Goal: Information Seeking & Learning: Learn about a topic

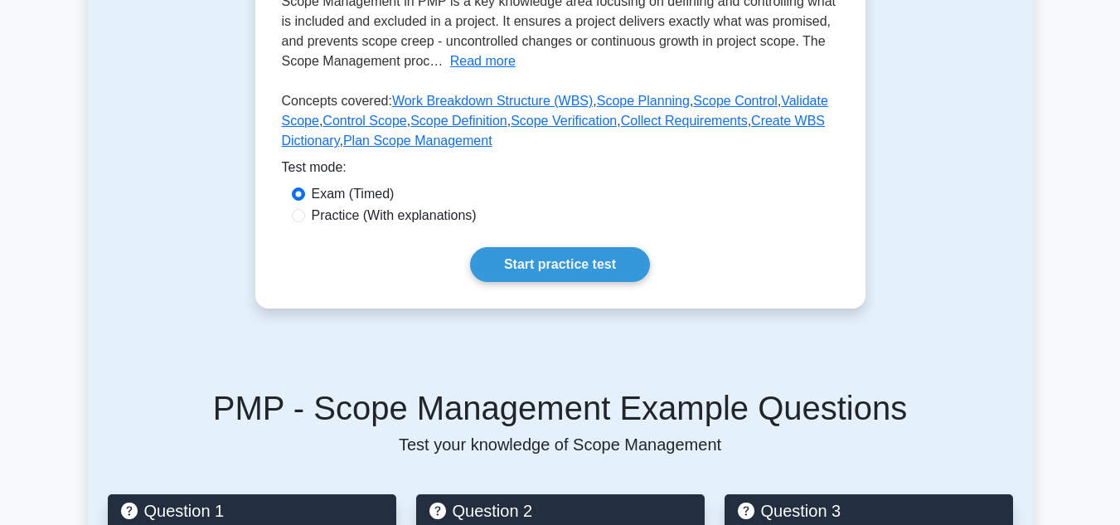
scroll to position [380, 0]
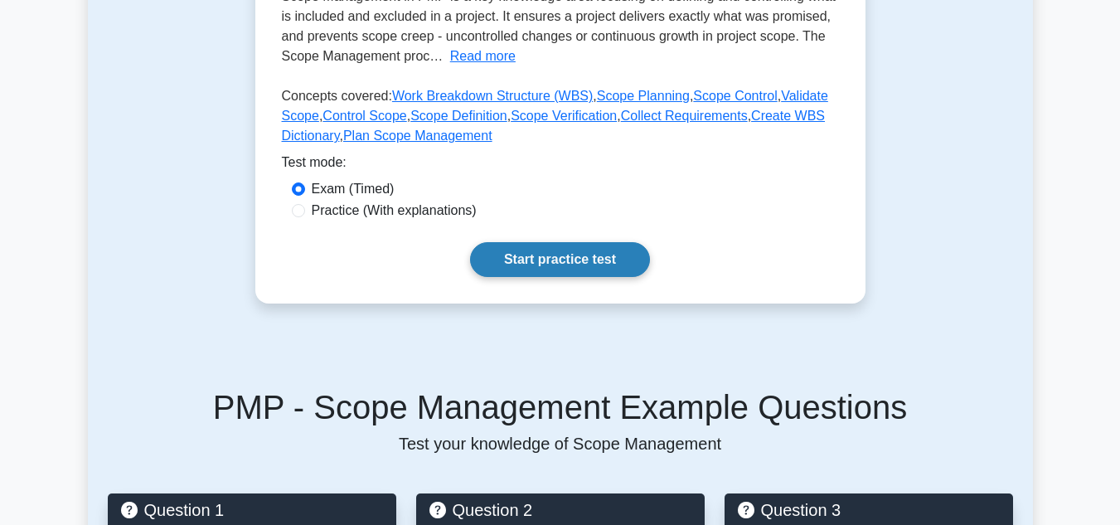
click at [492, 265] on link "Start practice test" at bounding box center [560, 259] width 180 height 35
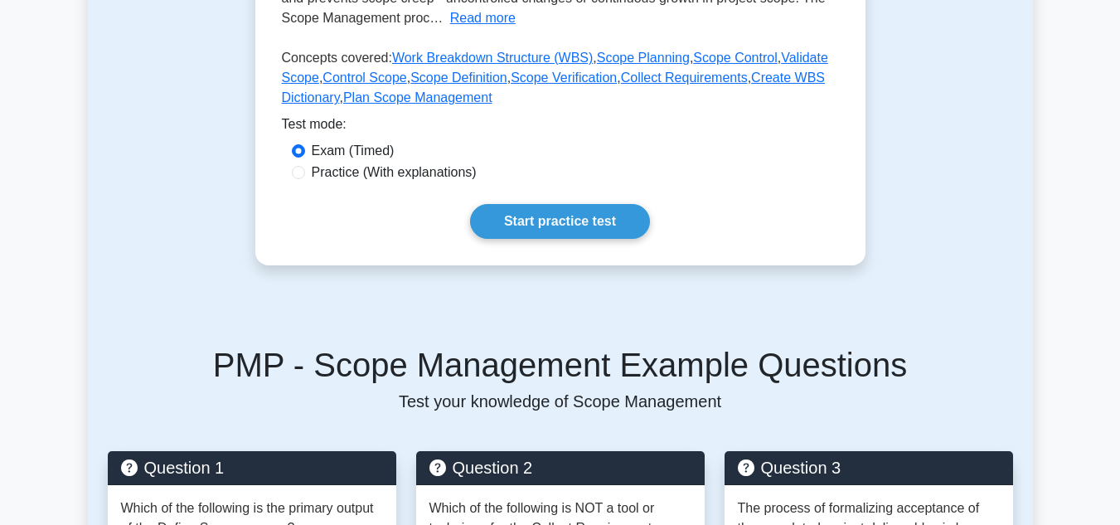
scroll to position [435, 0]
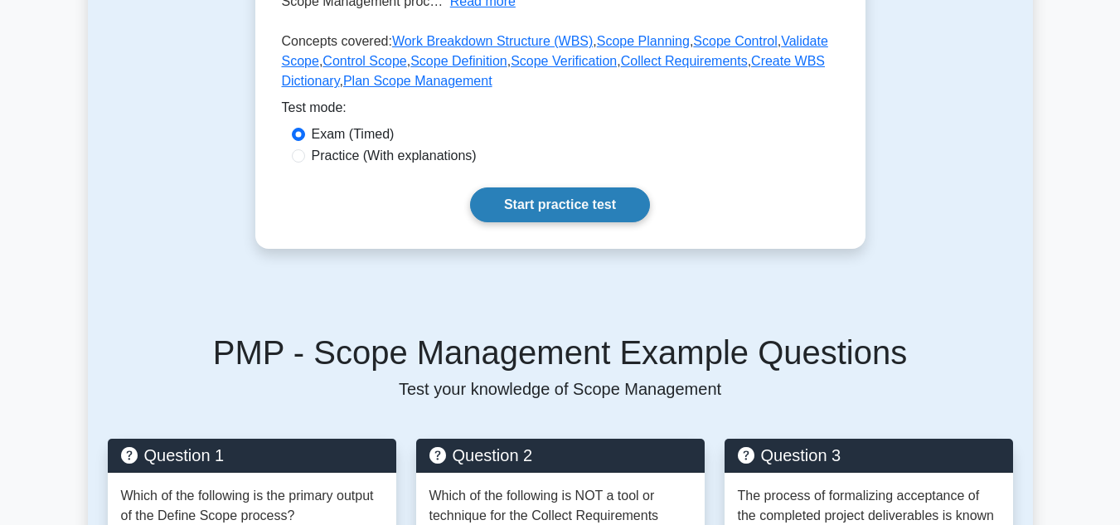
click at [516, 190] on link "Start practice test" at bounding box center [560, 204] width 180 height 35
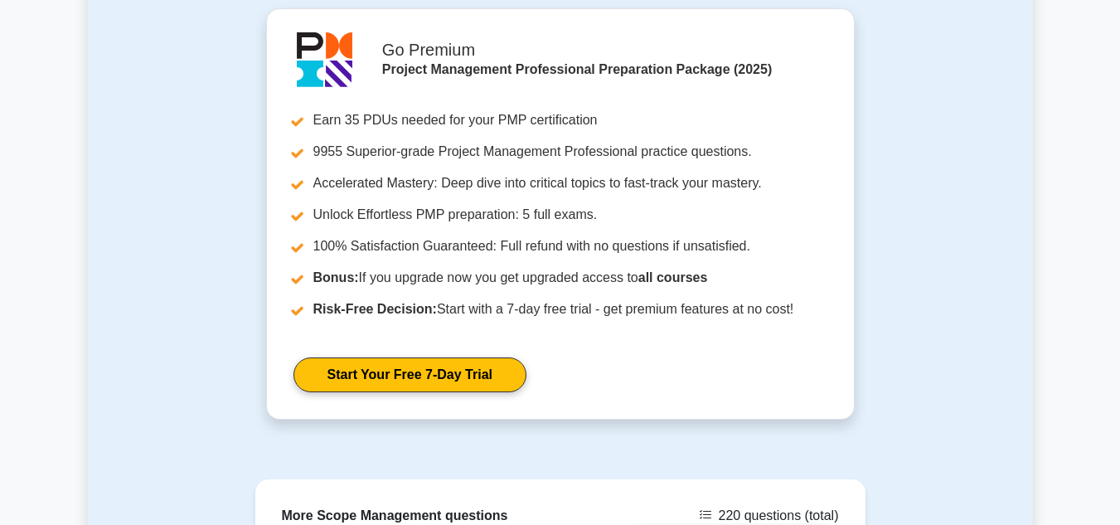
scroll to position [1276, 0]
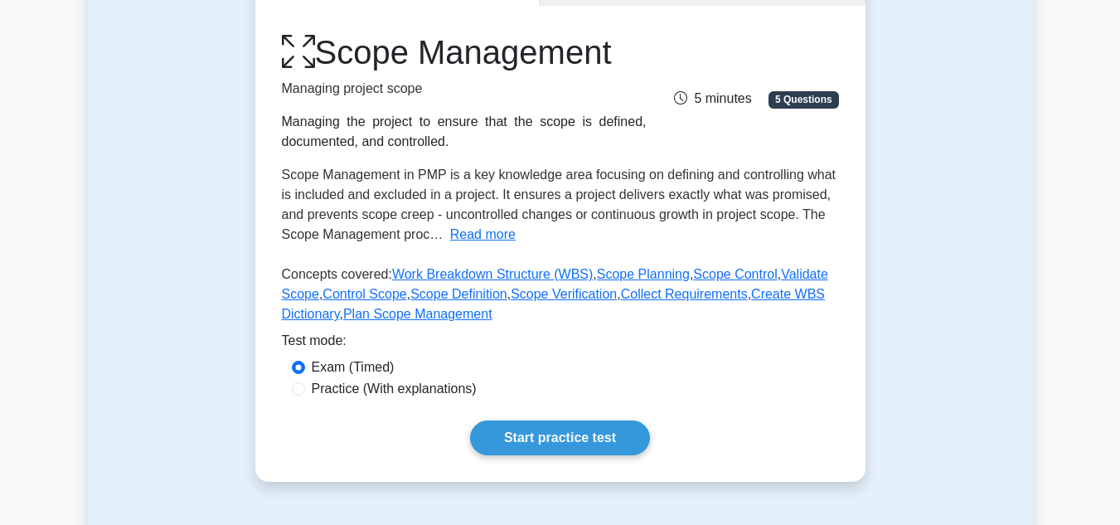
scroll to position [213, 0]
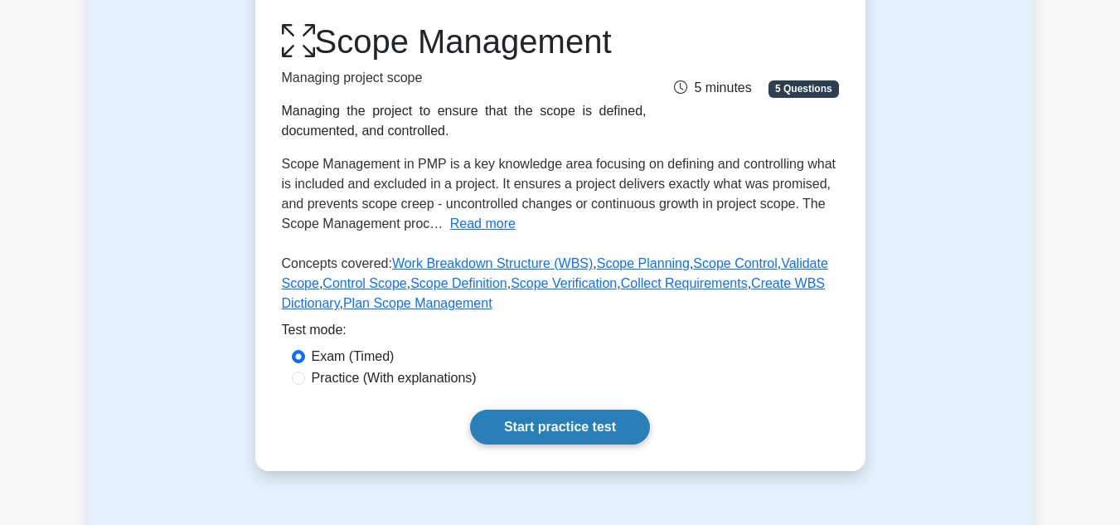
click at [540, 428] on link "Start practice test" at bounding box center [560, 426] width 180 height 35
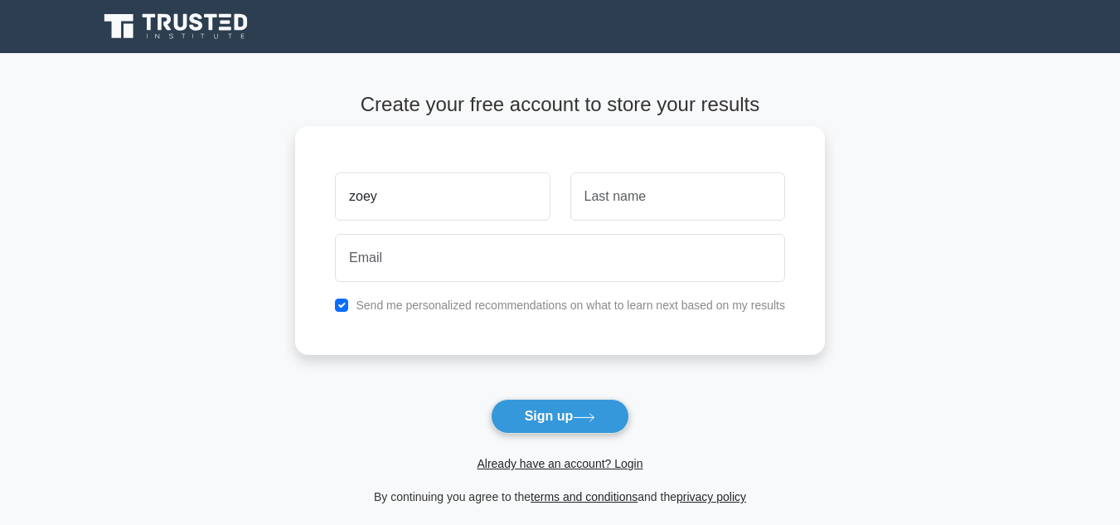
type input "zoey"
click at [647, 187] on input "text" at bounding box center [677, 196] width 215 height 48
type input "imes"
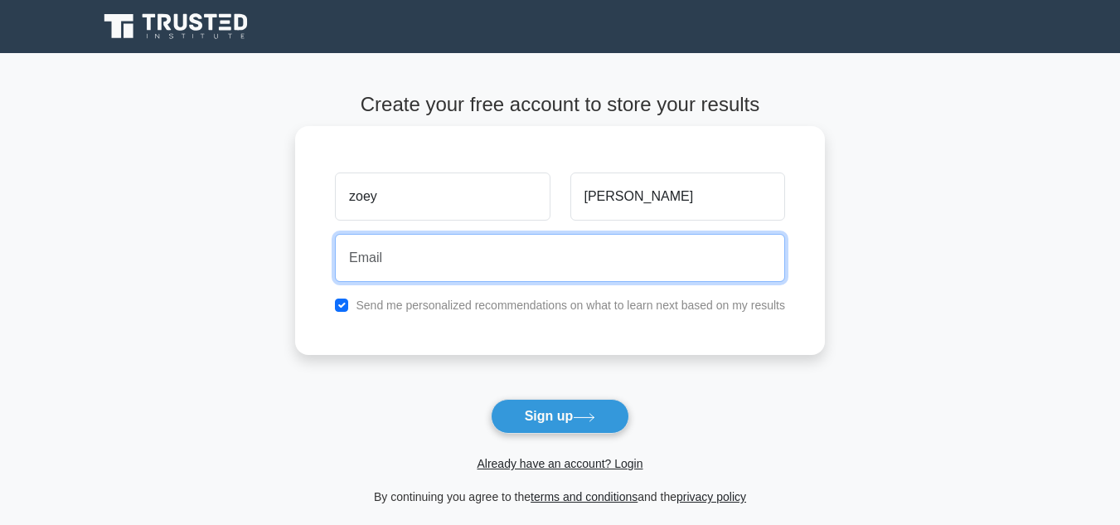
click at [606, 259] on input "email" at bounding box center [560, 258] width 450 height 48
type input "[EMAIL_ADDRESS][DOMAIN_NAME]"
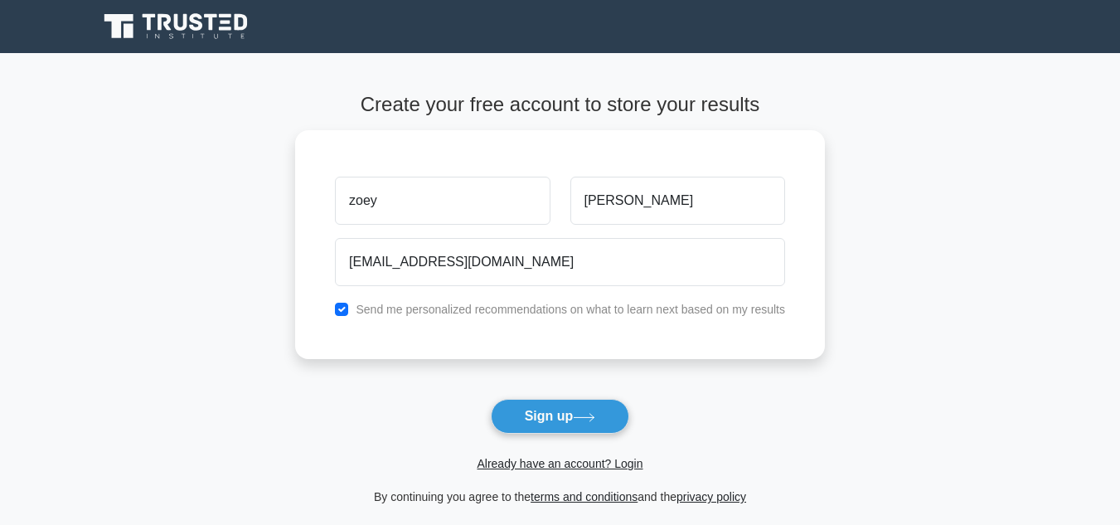
click at [564, 397] on form "Create your free account to store your results zoey imes zoeime5266@stundent.is…" at bounding box center [560, 300] width 530 height 414
click at [566, 415] on button "Sign up" at bounding box center [560, 416] width 139 height 35
click at [546, 420] on form "Create your free account to store your results zoey imes zoeime5266@stundent.is…" at bounding box center [560, 300] width 530 height 414
click at [541, 415] on form "Create your free account to store your results zoey imes zoeime5266@stundent.is…" at bounding box center [560, 300] width 530 height 414
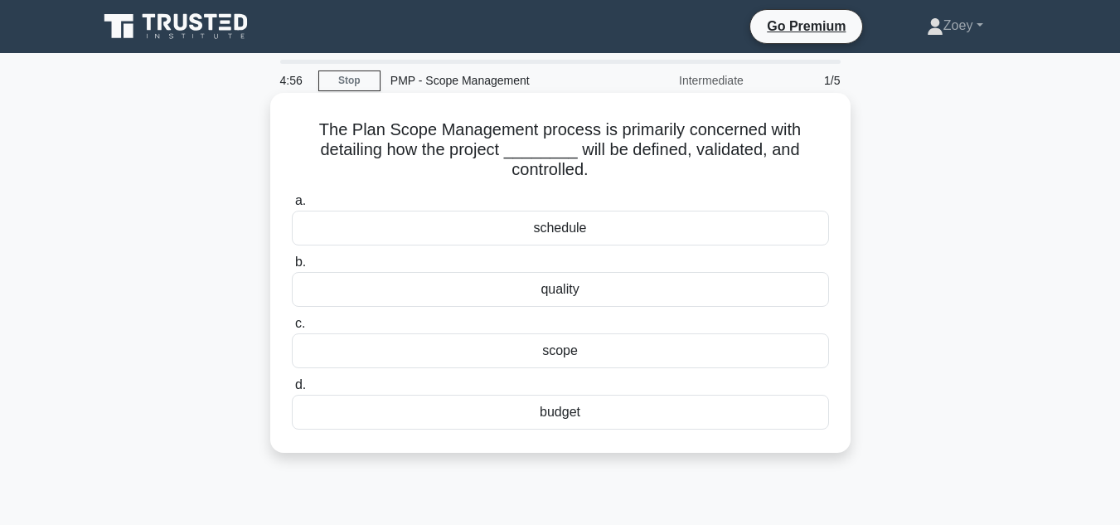
drag, startPoint x: 313, startPoint y: 124, endPoint x: 604, endPoint y: 171, distance: 295.6
click at [604, 171] on h5 "The Plan Scope Management process is primarily concerned with detailing how the…" at bounding box center [560, 149] width 540 height 61
click at [477, 327] on label "c. scope" at bounding box center [560, 340] width 537 height 55
click at [292, 327] on input "c. scope" at bounding box center [292, 323] width 0 height 11
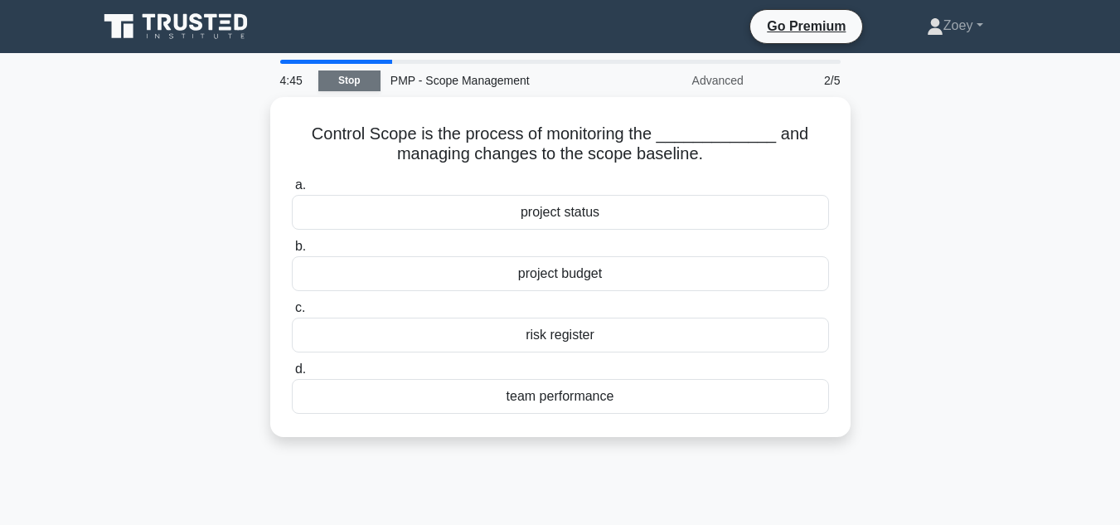
click at [349, 86] on link "Stop" at bounding box center [349, 80] width 62 height 21
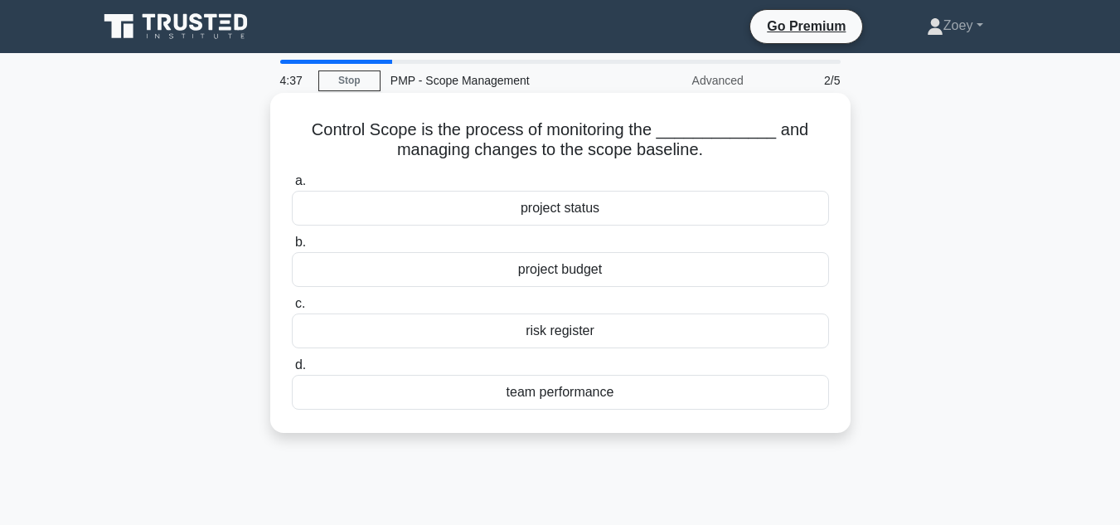
drag, startPoint x: 313, startPoint y: 123, endPoint x: 710, endPoint y: 149, distance: 398.8
click at [710, 149] on h5 "Control Scope is the process of monitoring the _____________ and managing chang…" at bounding box center [560, 139] width 540 height 41
click at [443, 274] on div "project budget" at bounding box center [560, 269] width 537 height 35
click at [292, 248] on input "b. project budget" at bounding box center [292, 242] width 0 height 11
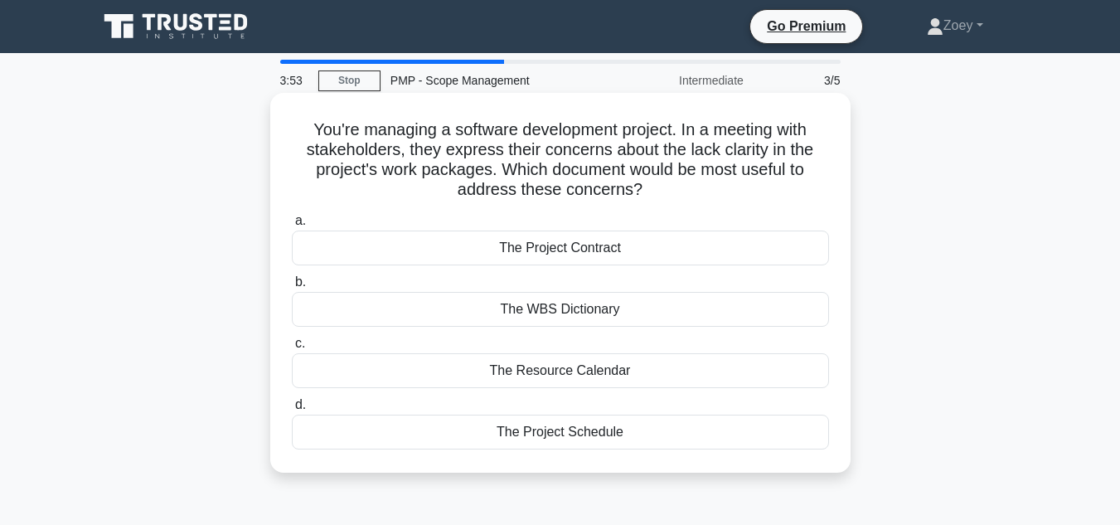
click at [711, 254] on div "The Project Contract" at bounding box center [560, 247] width 537 height 35
click at [292, 226] on input "a. The Project Contract" at bounding box center [292, 221] width 0 height 11
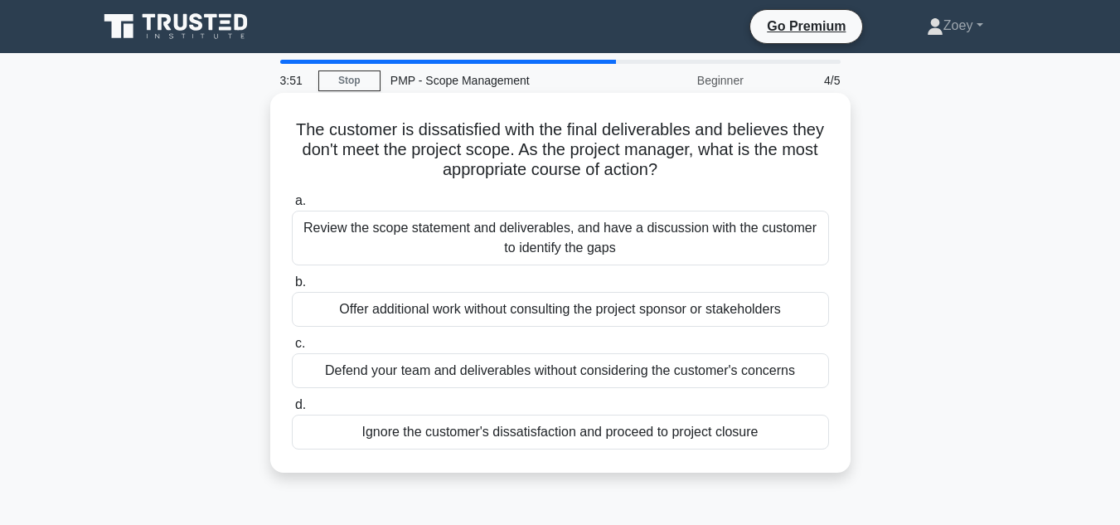
click at [709, 350] on label "c. Defend your team and deliverables without considering the customer's concerns" at bounding box center [560, 360] width 537 height 55
click at [292, 349] on input "c. Defend your team and deliverables without considering the customer's concerns" at bounding box center [292, 343] width 0 height 11
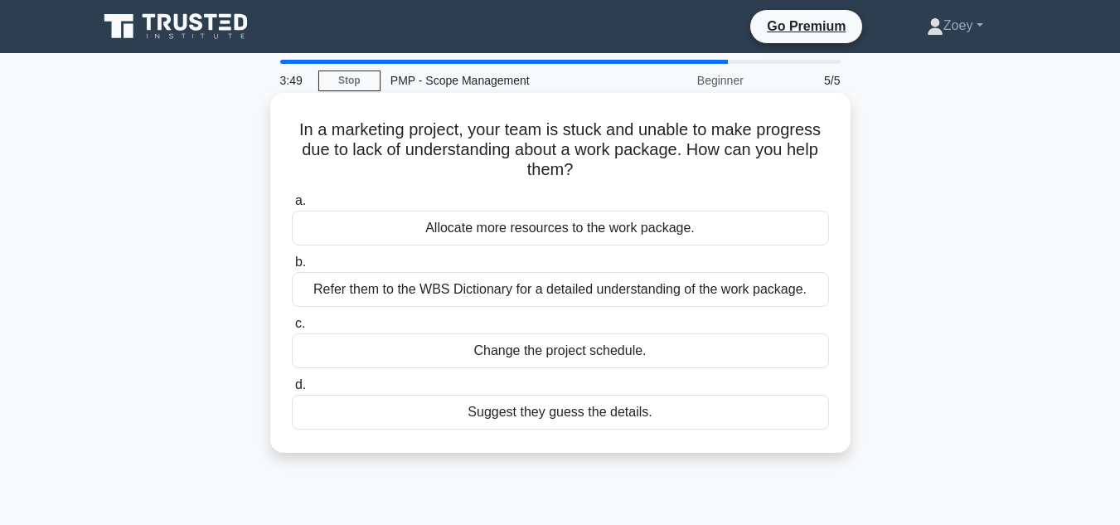
click at [695, 230] on div "Allocate more resources to the work package." at bounding box center [560, 228] width 537 height 35
click at [292, 206] on input "a. Allocate more resources to the work package." at bounding box center [292, 201] width 0 height 11
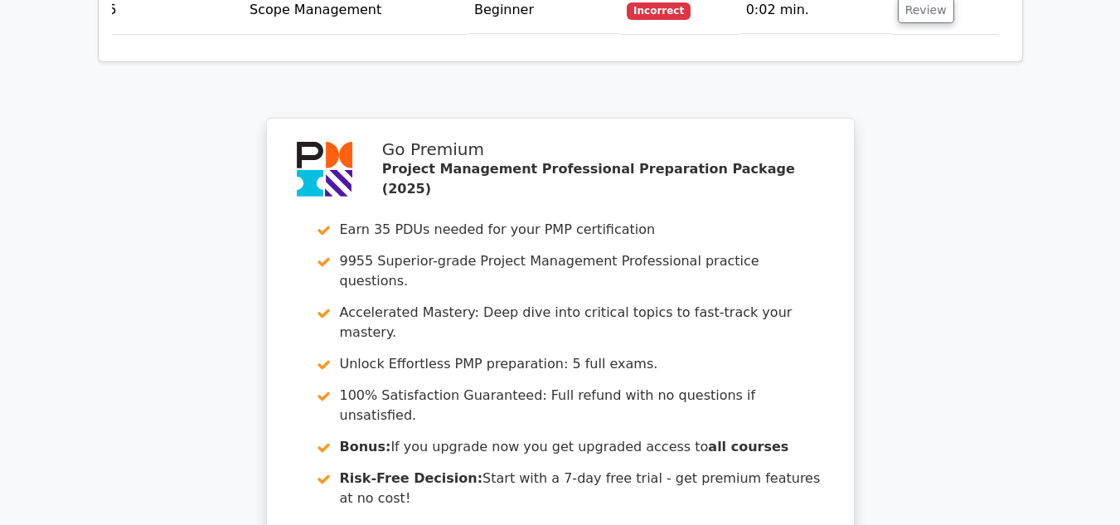
scroll to position [2573, 0]
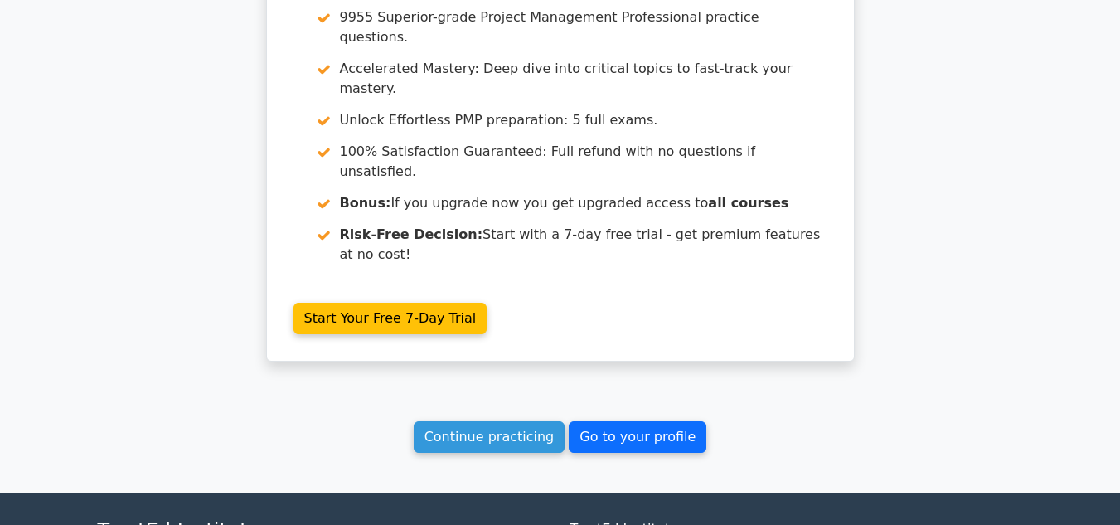
click at [643, 421] on link "Go to your profile" at bounding box center [638, 436] width 138 height 31
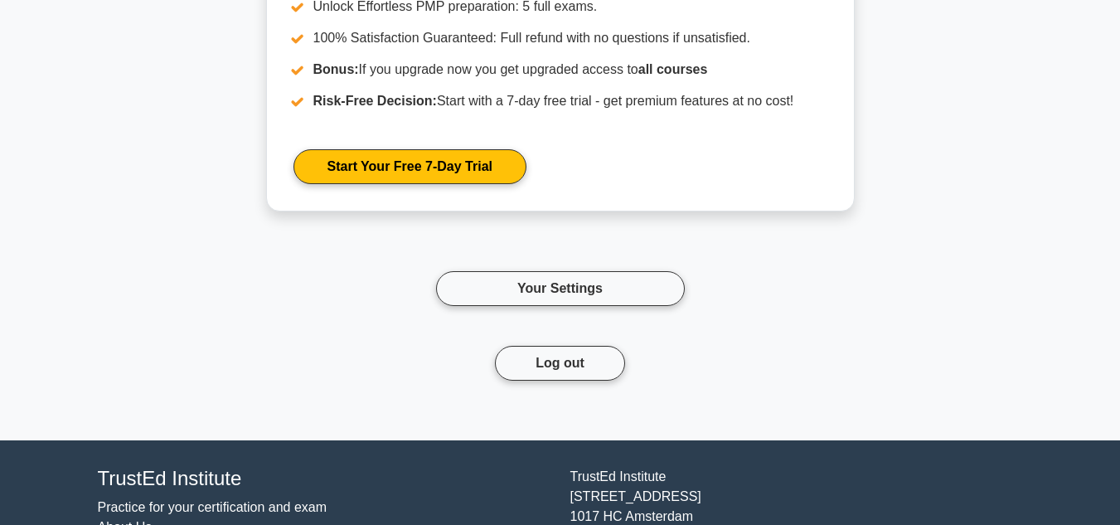
scroll to position [2151, 0]
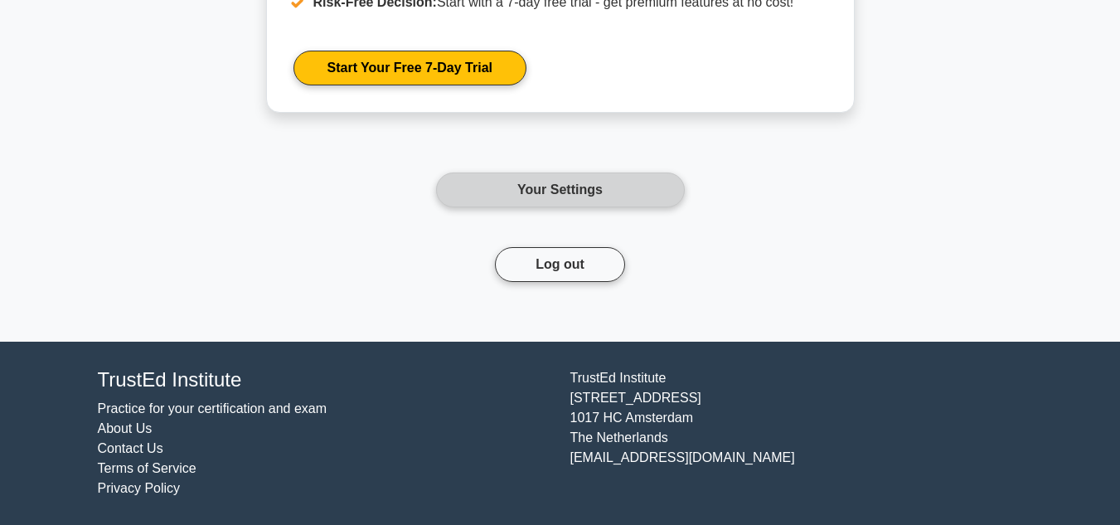
click at [574, 192] on link "Your Settings" at bounding box center [560, 189] width 249 height 35
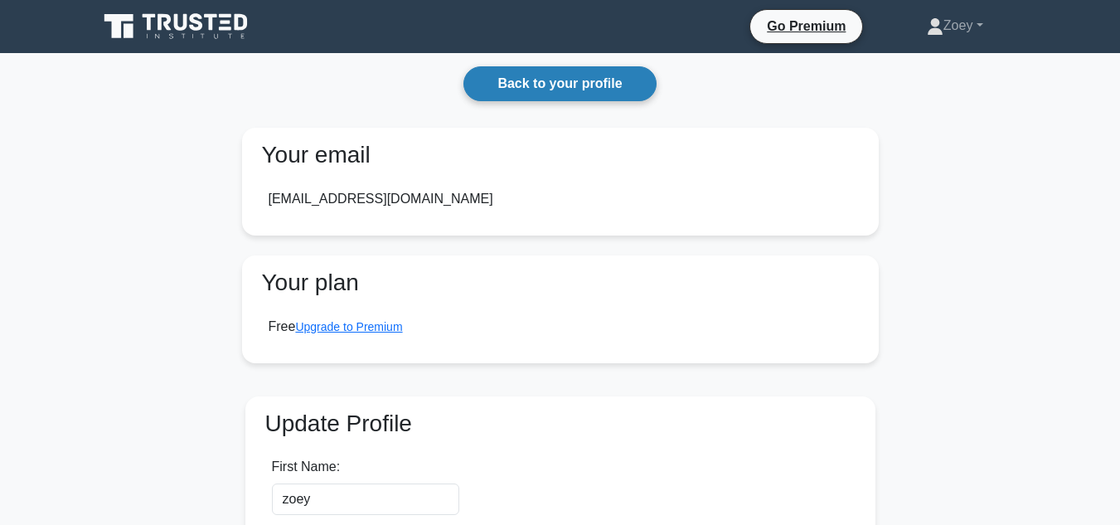
click at [519, 87] on link "Back to your profile" at bounding box center [559, 83] width 192 height 35
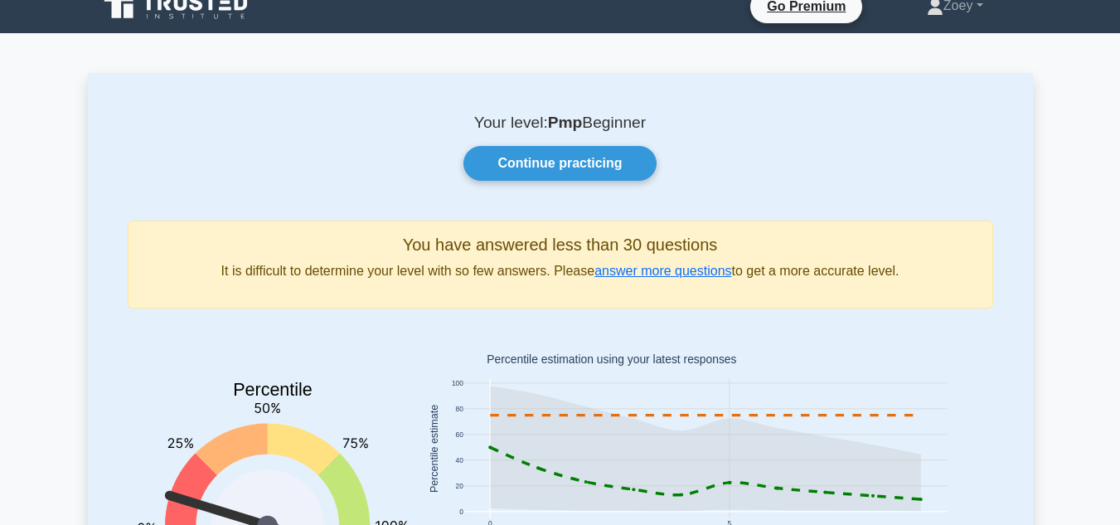
scroll to position [12, 0]
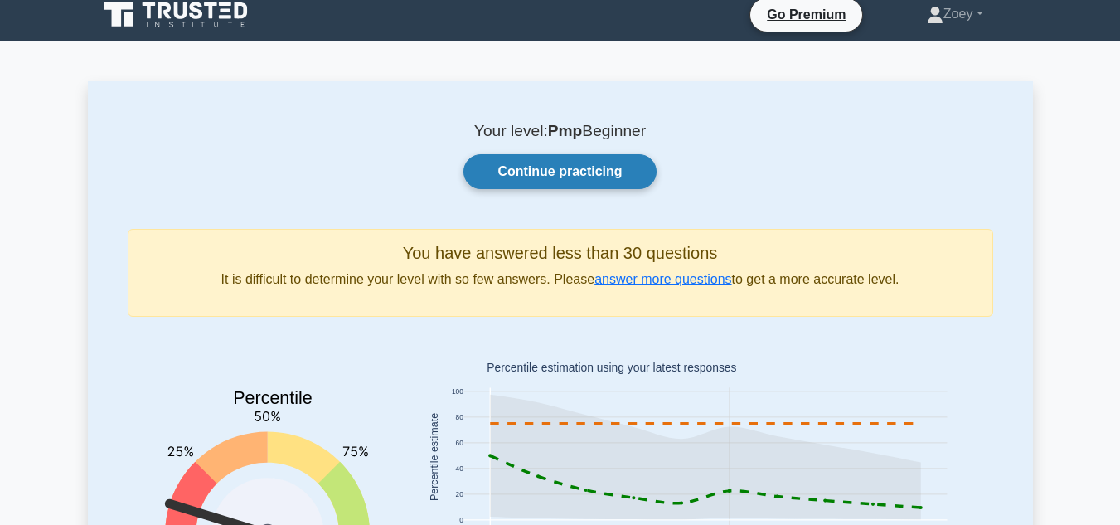
click at [500, 174] on link "Continue practicing" at bounding box center [559, 171] width 192 height 35
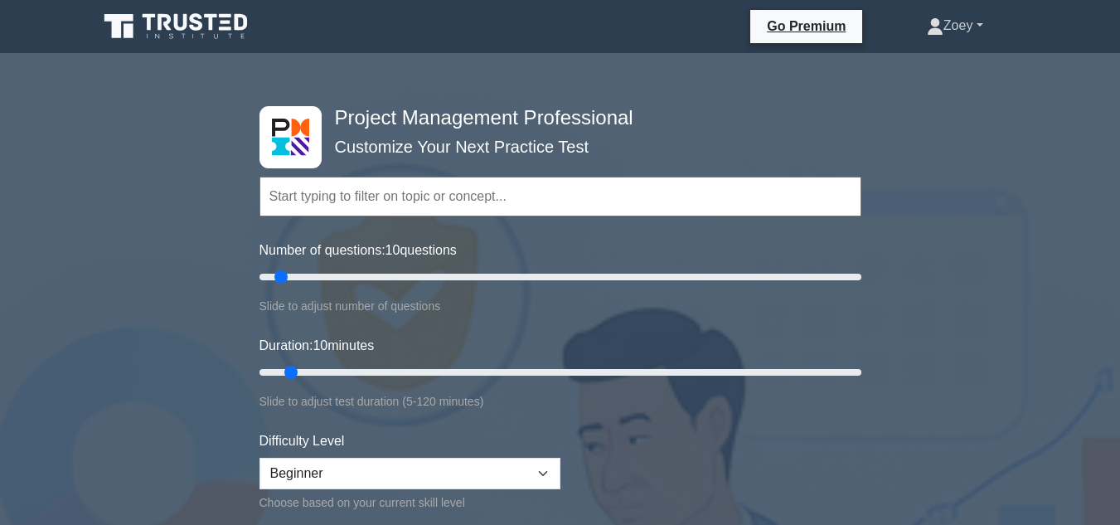
click at [913, 18] on link "Zoey" at bounding box center [955, 25] width 136 height 33
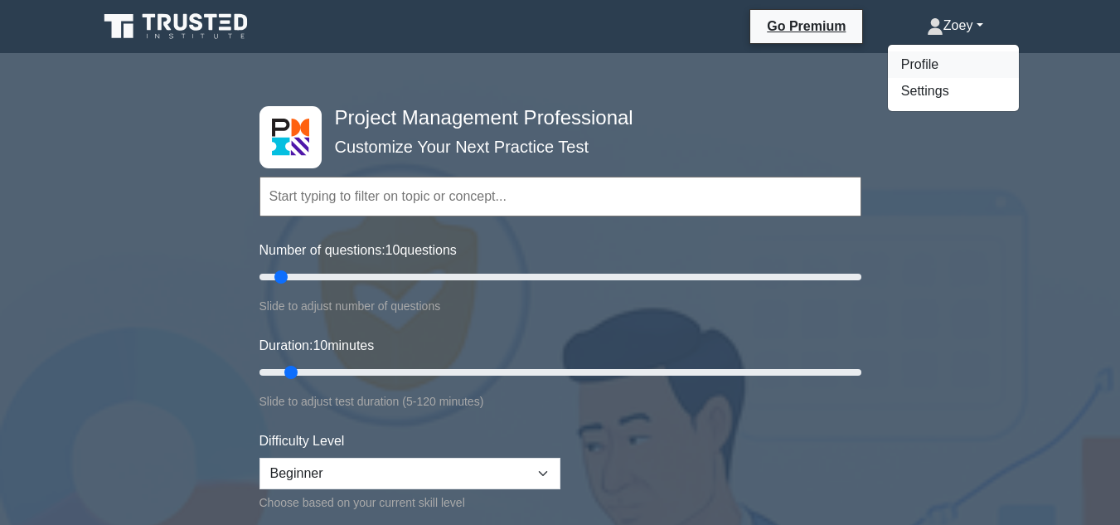
click at [930, 69] on link "Profile" at bounding box center [953, 64] width 131 height 27
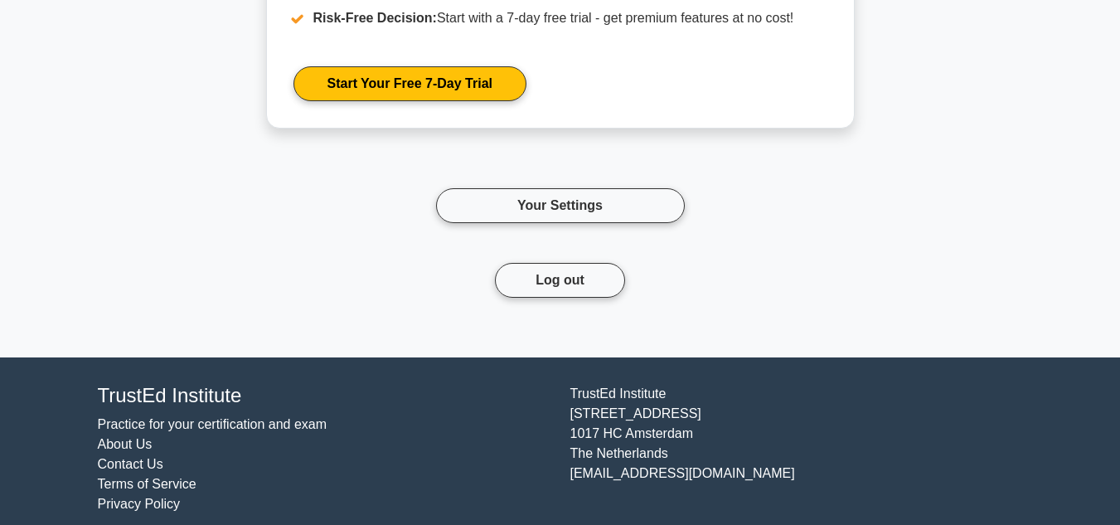
scroll to position [2151, 0]
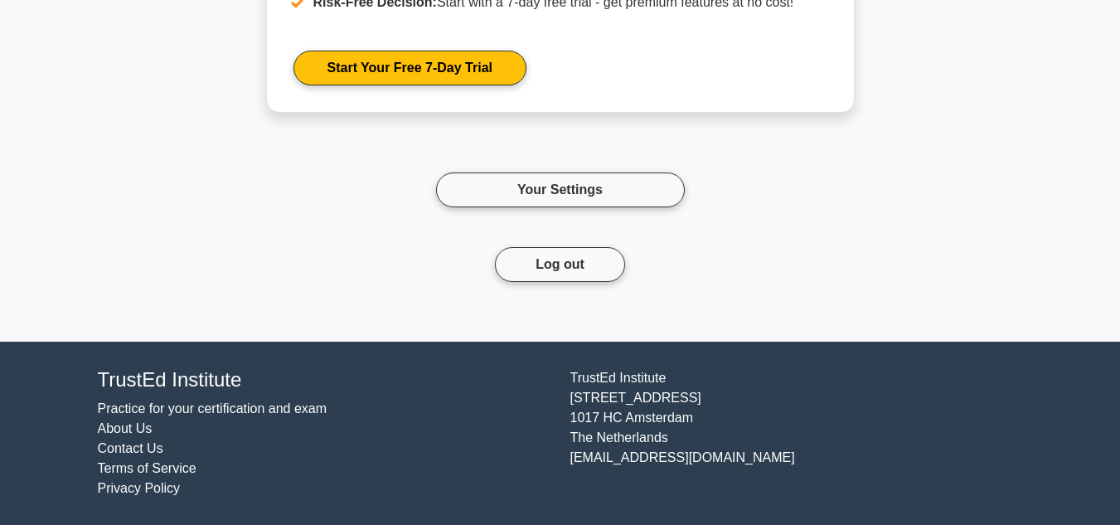
click at [535, 358] on footer "TrustEd Institute Practice for your certification and exam About Us Contact Us …" at bounding box center [560, 433] width 1120 height 183
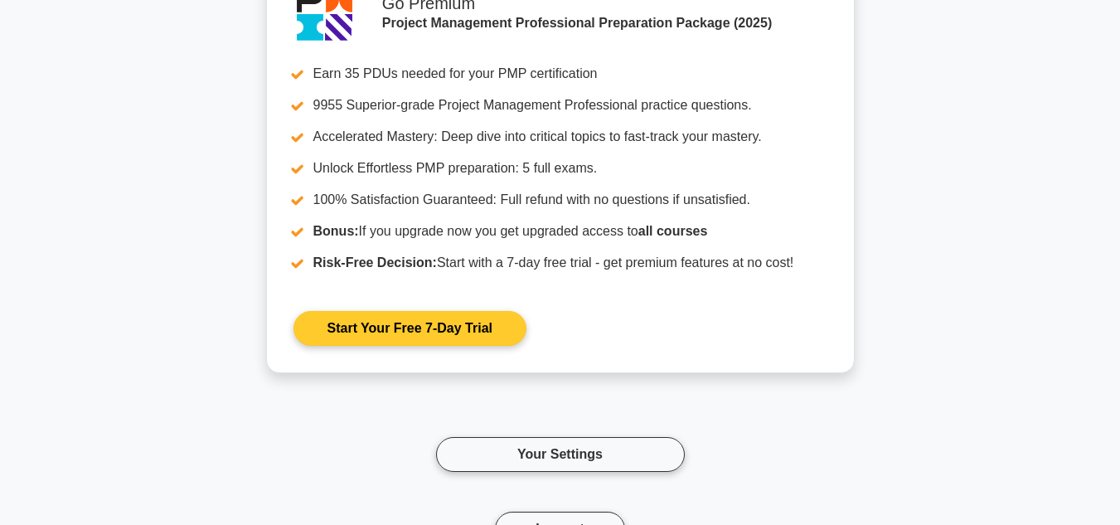
scroll to position [1884, 0]
